Goal: Navigation & Orientation: Understand site structure

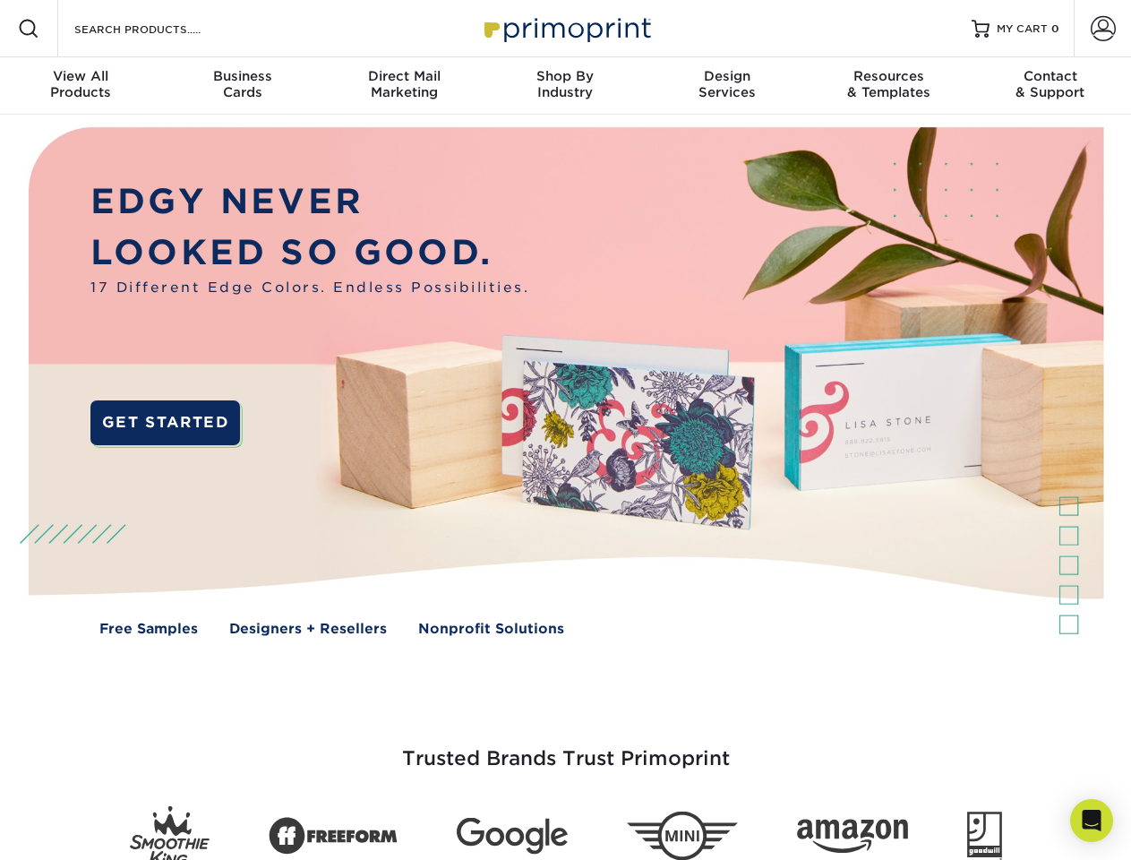
click at [565, 430] on img at bounding box center [565, 395] width 1120 height 560
click at [29, 29] on span at bounding box center [28, 28] width 21 height 21
click at [1103, 29] on span at bounding box center [1103, 28] width 25 height 25
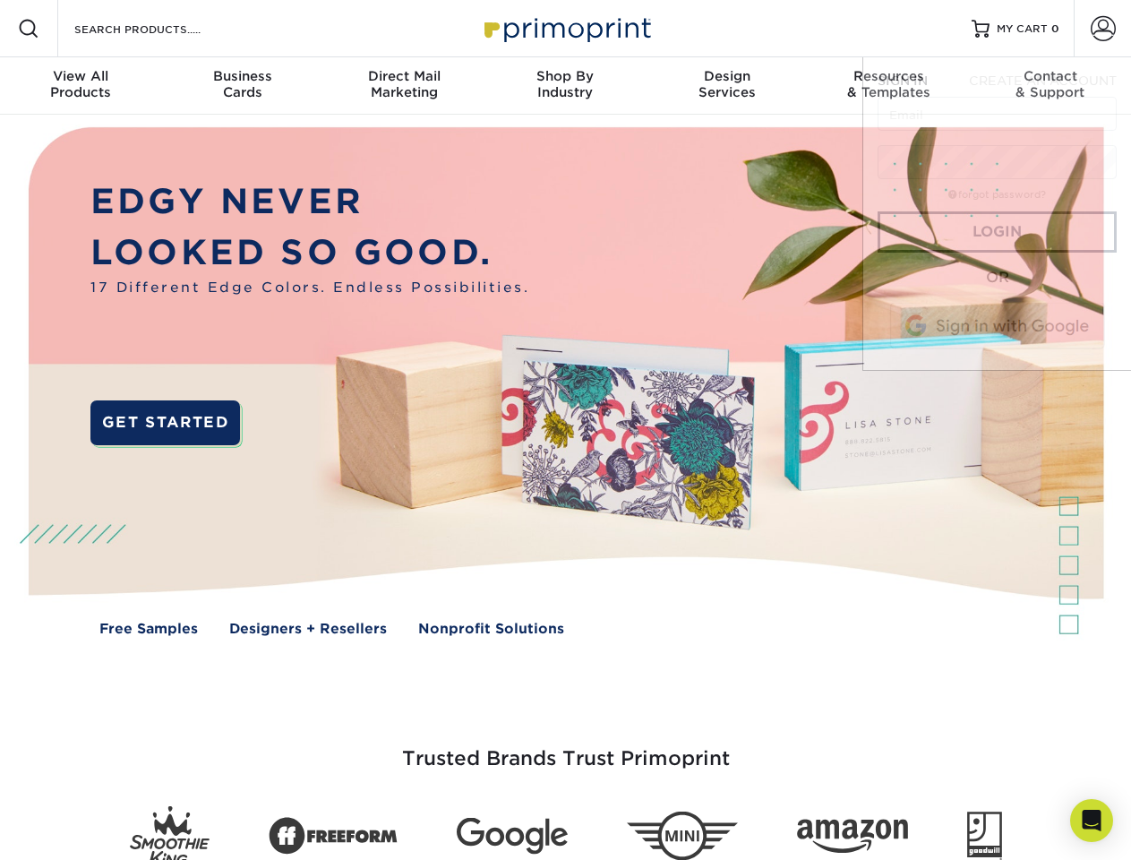
click at [81, 86] on div "View All Products" at bounding box center [80, 84] width 161 height 32
click at [242, 86] on div "Business Cards" at bounding box center [241, 84] width 161 height 32
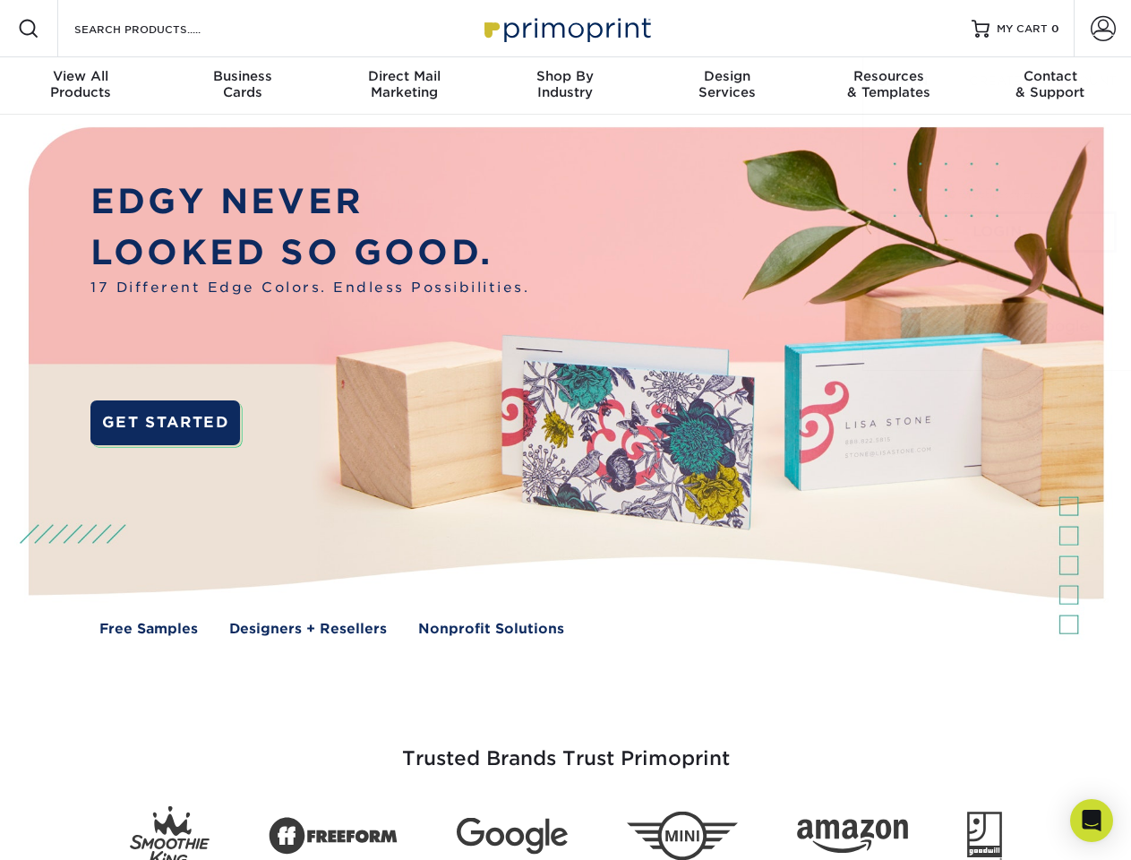
click at [404, 86] on div "Direct Mail Marketing" at bounding box center [403, 84] width 161 height 32
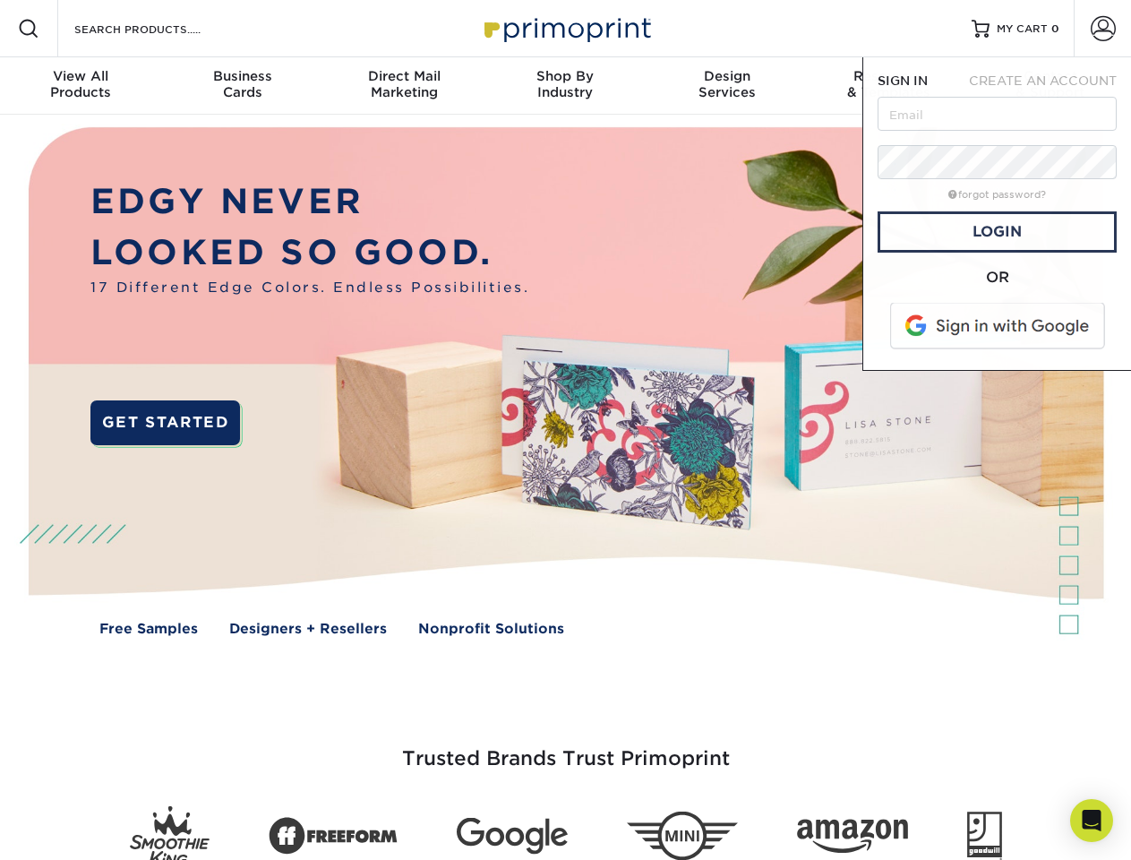
click at [565, 86] on div "Shop By Industry" at bounding box center [565, 84] width 161 height 32
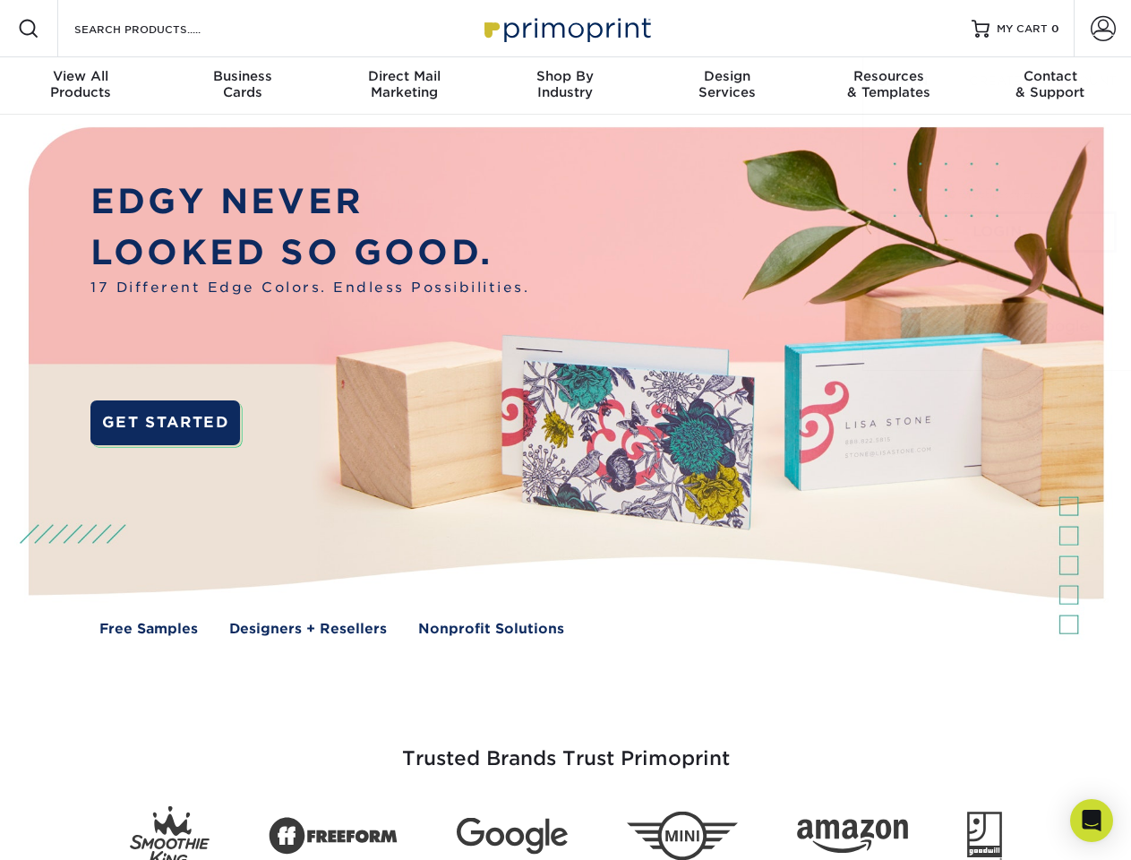
click at [727, 86] on div "Design Services" at bounding box center [727, 84] width 161 height 32
click at [889, 86] on span "SIGN IN" at bounding box center [903, 80] width 50 height 14
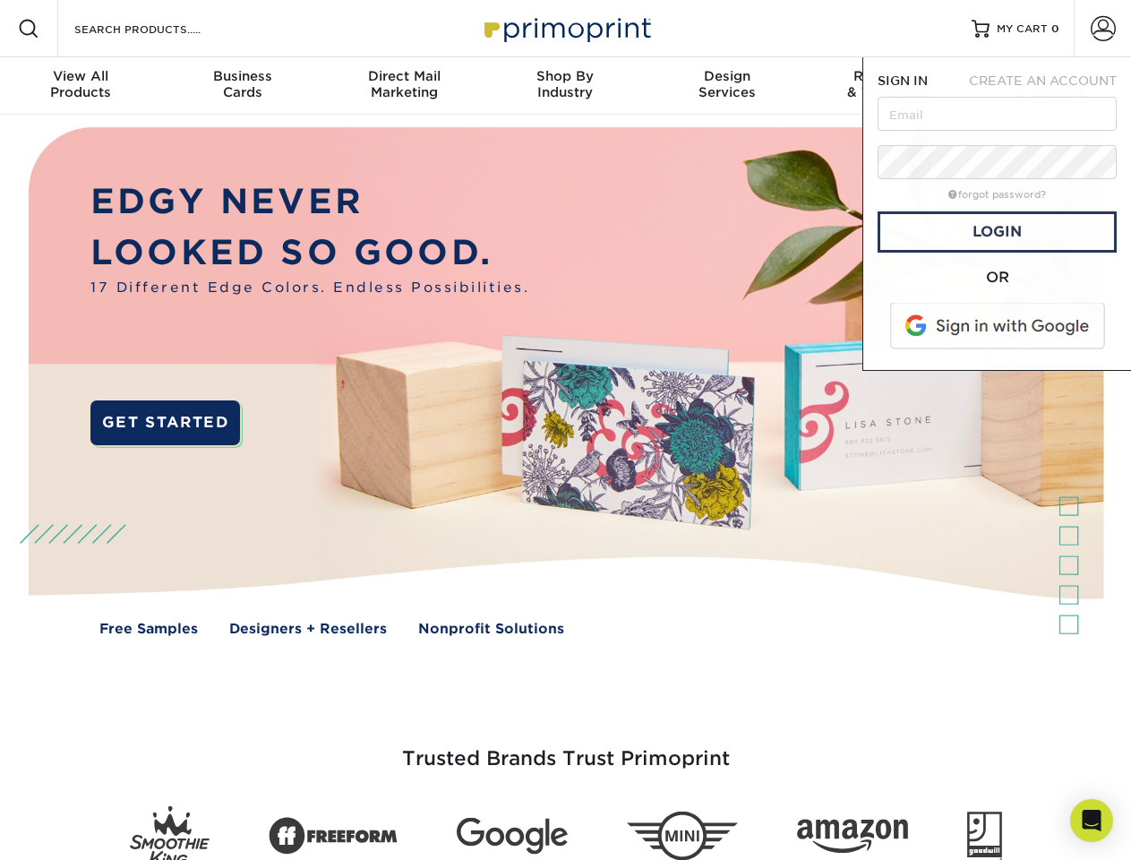
click at [1051, 86] on div "Contact & Support" at bounding box center [1050, 84] width 161 height 32
